Goal: Find specific page/section: Find specific page/section

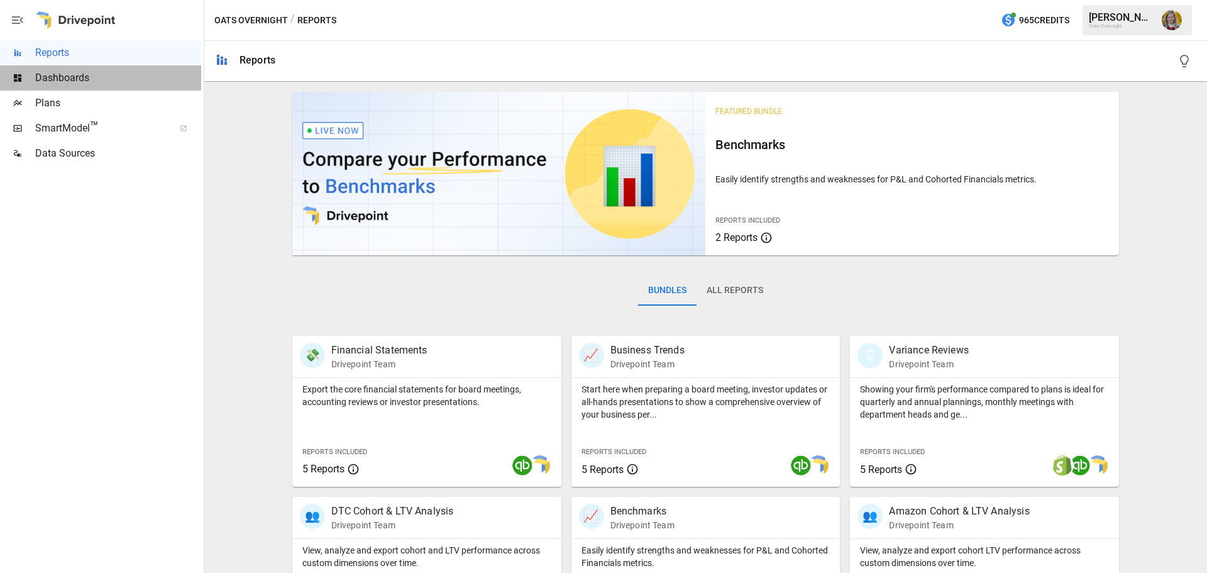
click at [90, 80] on span "Dashboards" at bounding box center [118, 77] width 166 height 15
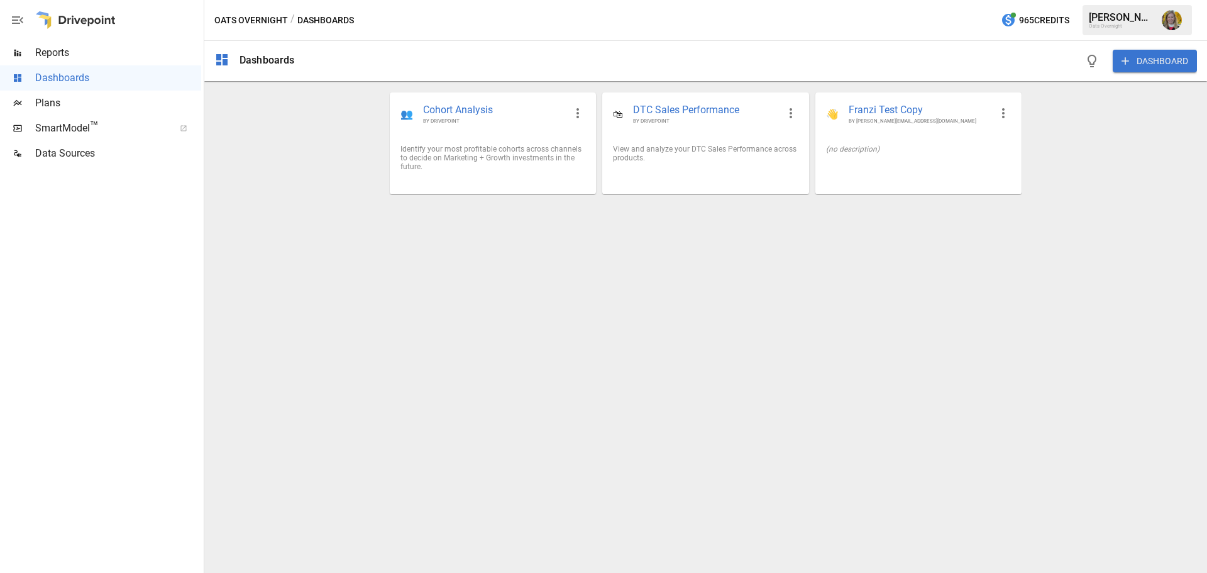
click at [116, 109] on span "Plans" at bounding box center [118, 103] width 166 height 15
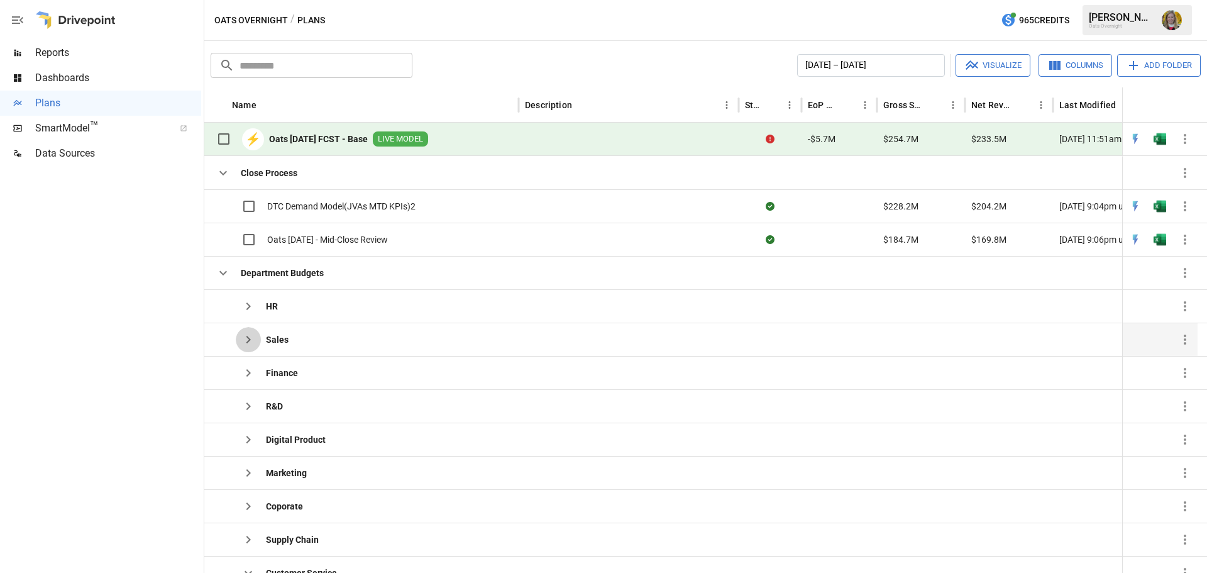
click at [246, 345] on icon "button" at bounding box center [248, 339] width 15 height 15
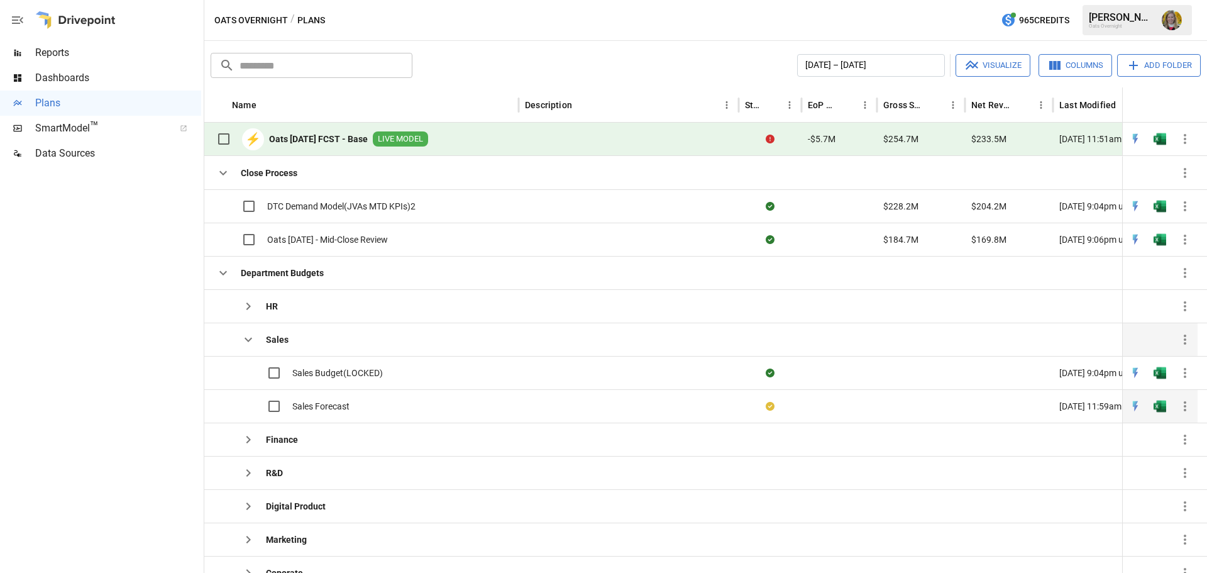
click at [307, 407] on span "Sales Forecast" at bounding box center [320, 406] width 57 height 13
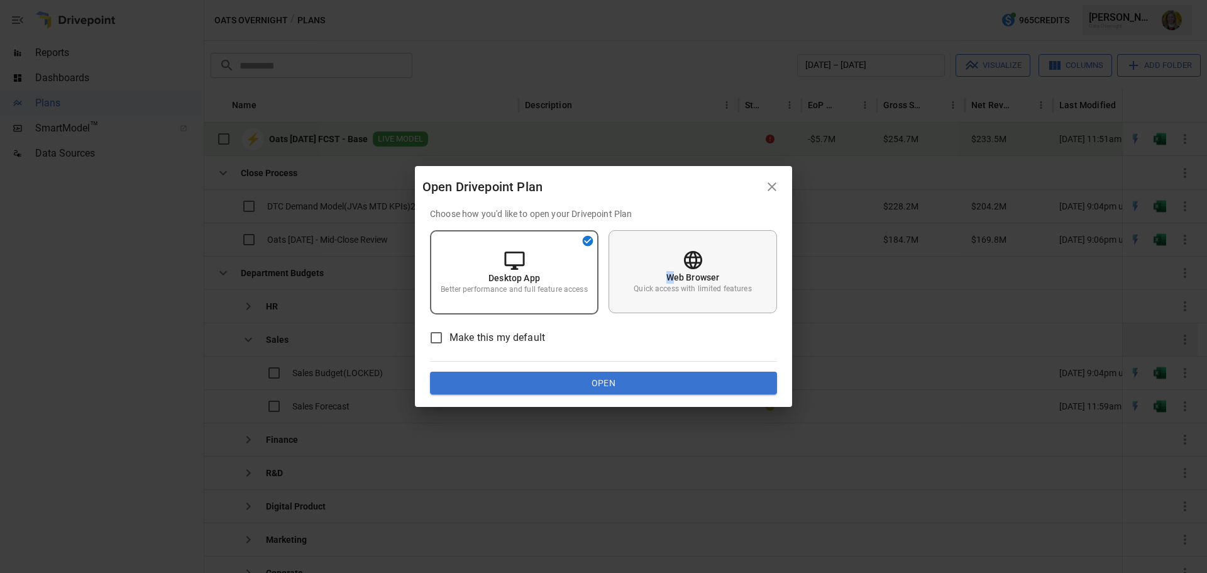
click at [670, 274] on p "Web Browser" at bounding box center [693, 277] width 53 height 13
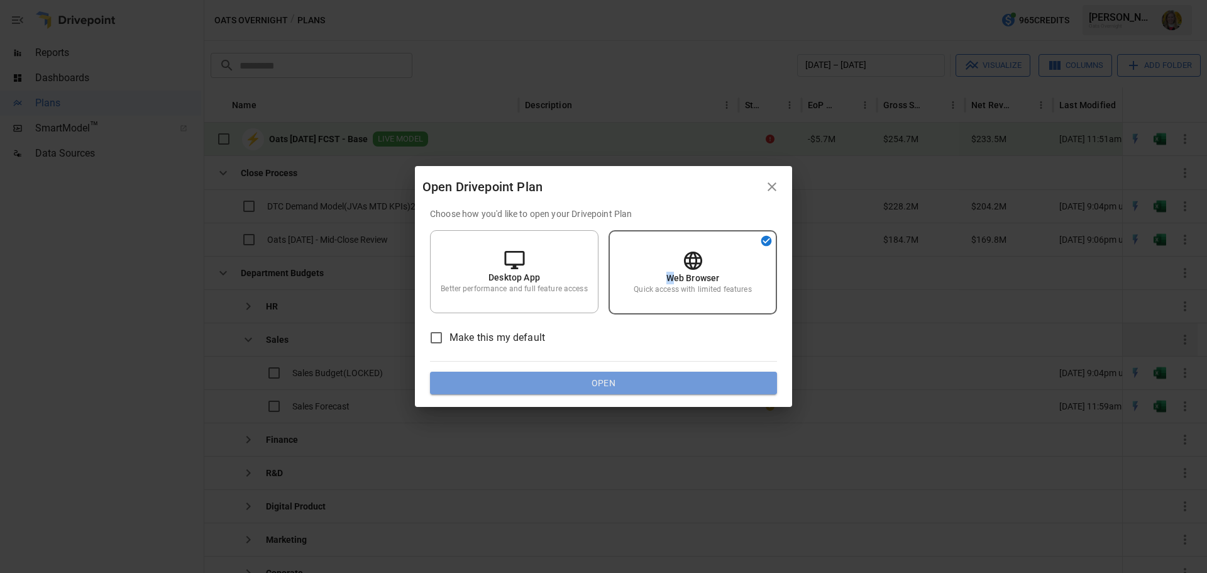
click at [650, 382] on button "Open" at bounding box center [603, 383] width 347 height 23
